Goal: Find specific page/section: Find specific page/section

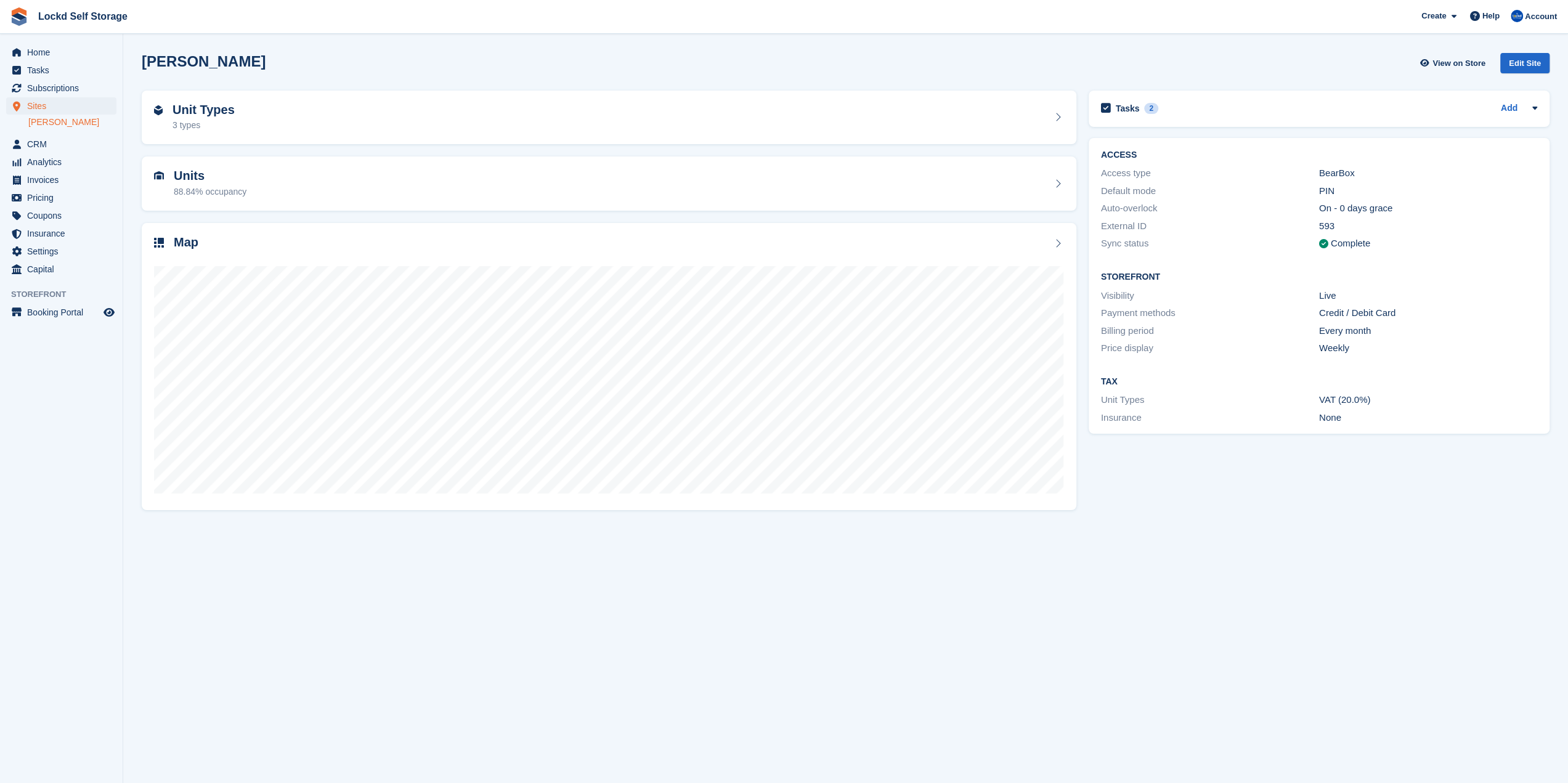
click at [786, 214] on div "Units 88.84% occupancy" at bounding box center [609, 184] width 947 height 66
click at [66, 55] on span "Home" at bounding box center [64, 52] width 74 height 17
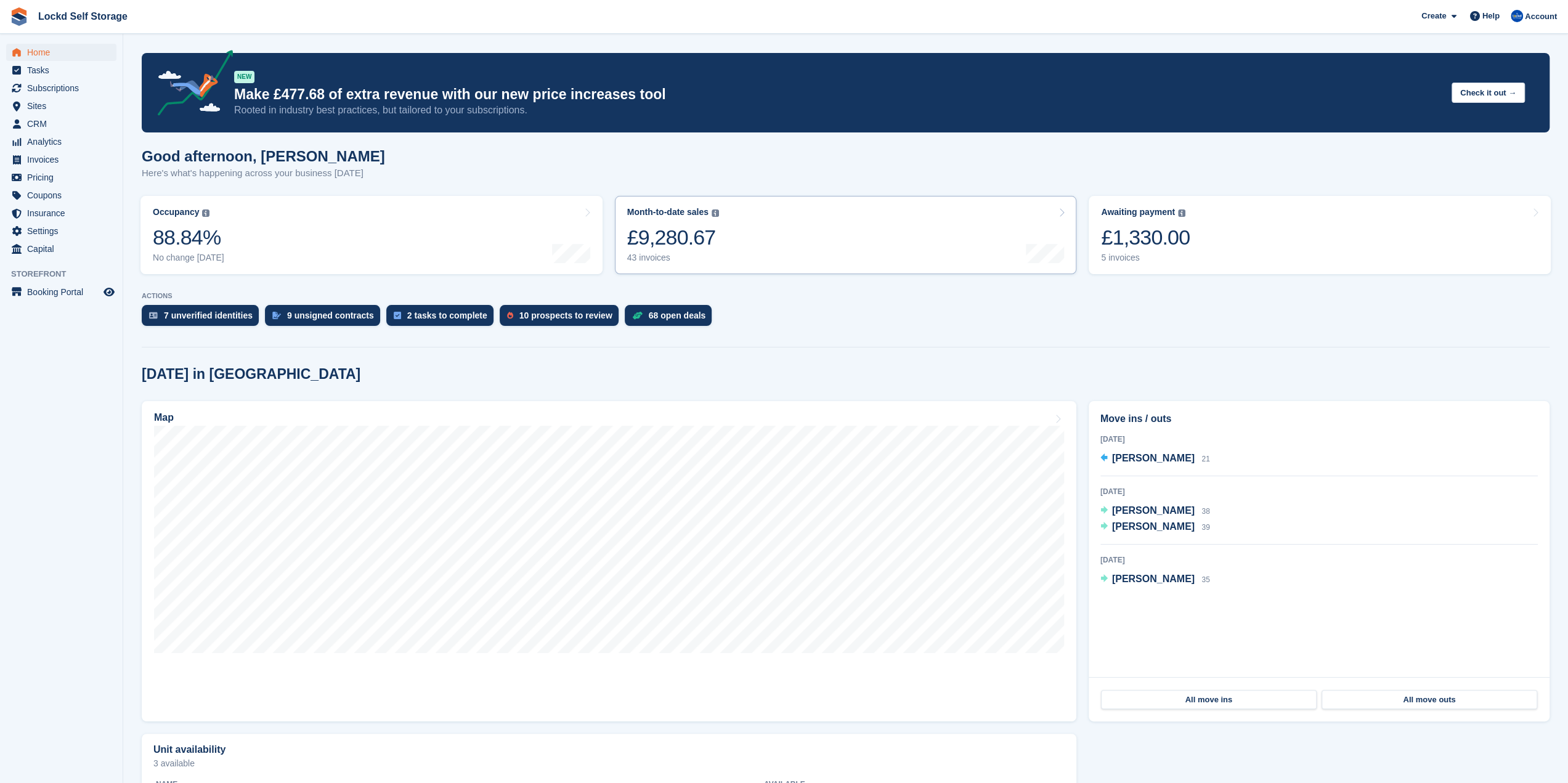
click at [774, 248] on link "Month-to-date sales The sum of all finalised invoices generated this month to d…" at bounding box center [846, 235] width 462 height 78
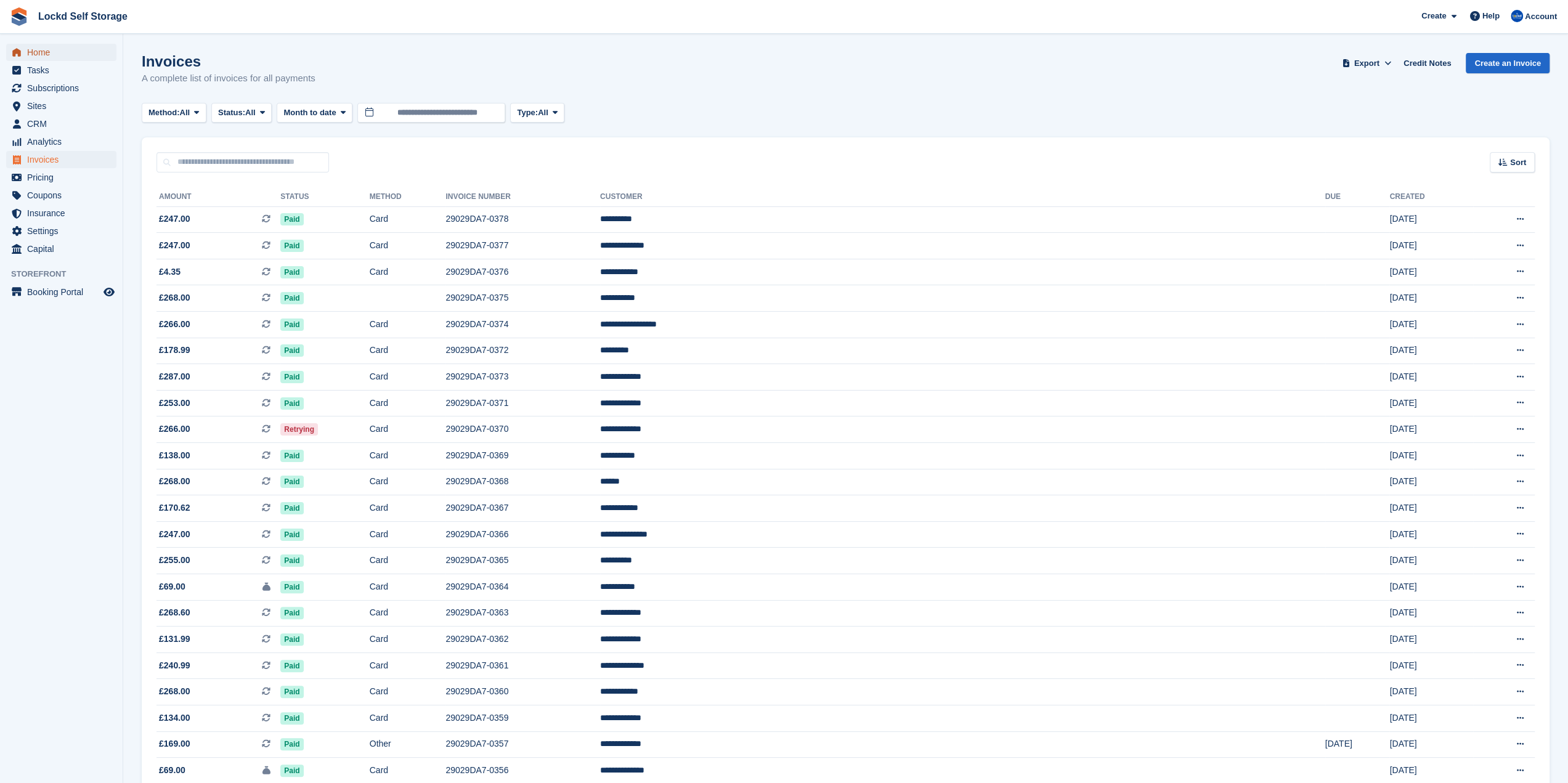
click at [20, 53] on icon "menu" at bounding box center [17, 53] width 8 height 8
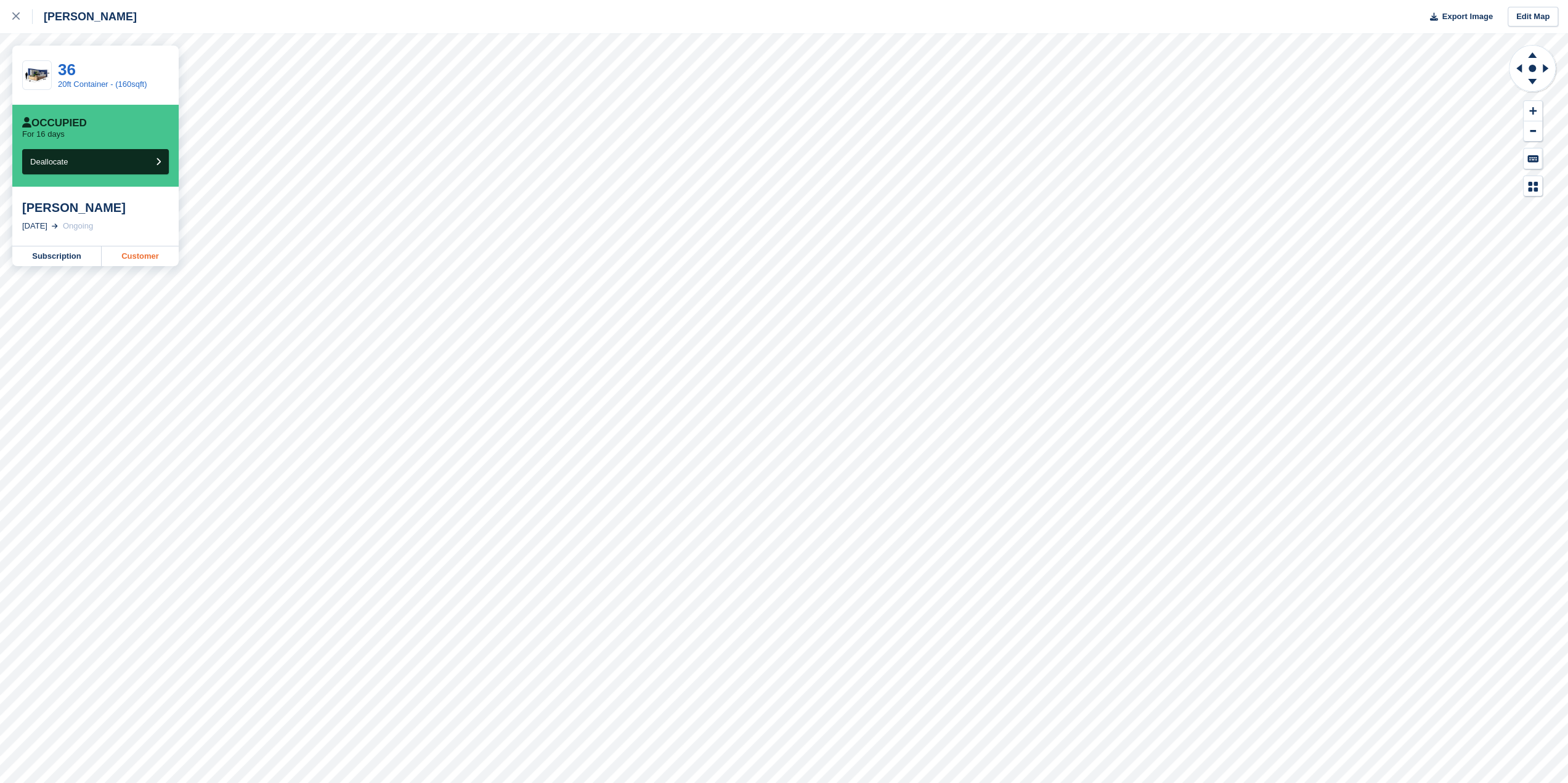
click at [132, 260] on link "Customer" at bounding box center [140, 256] width 77 height 20
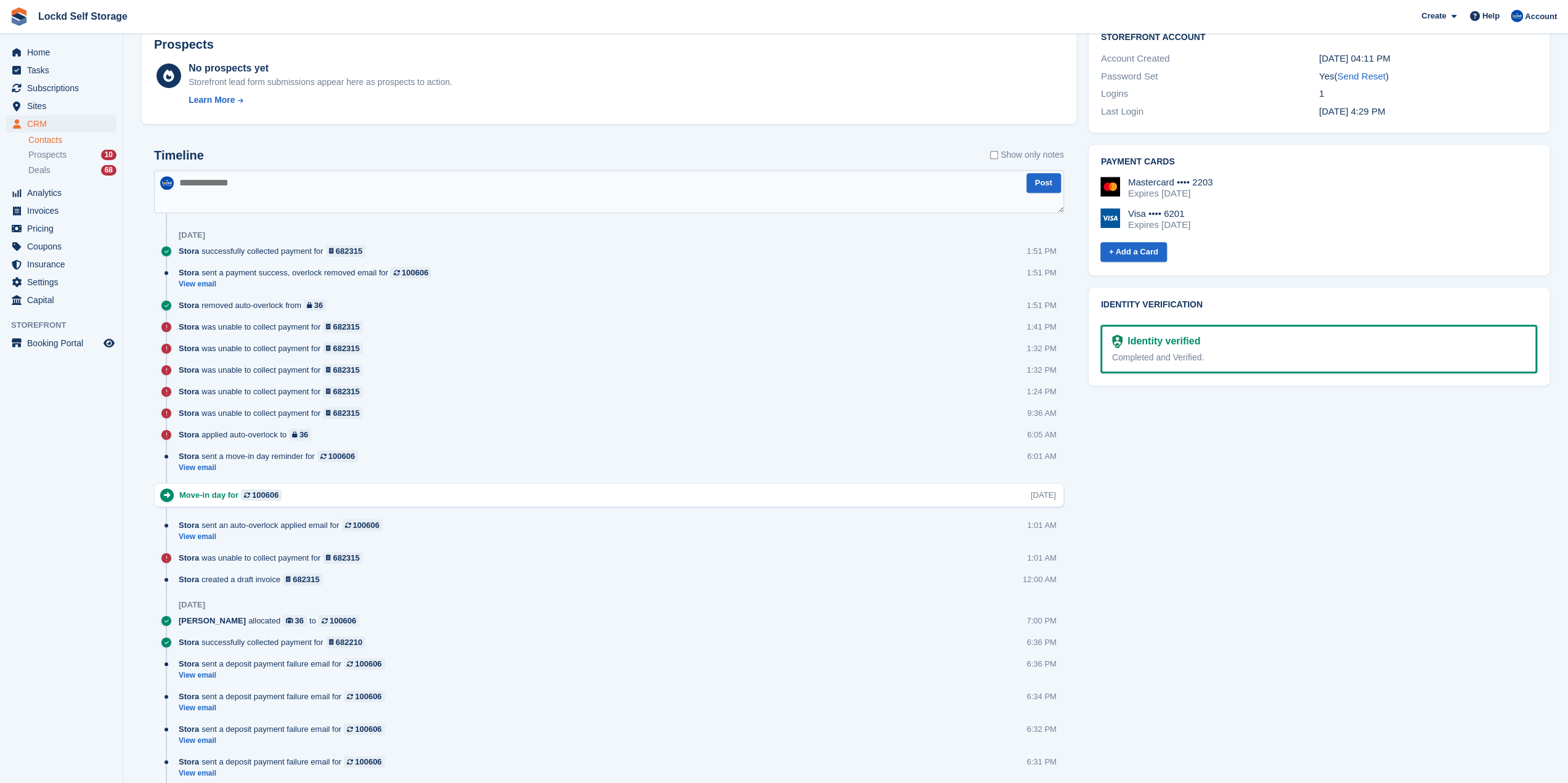
scroll to position [554, 0]
